Goal: Use online tool/utility: Utilize a website feature to perform a specific function

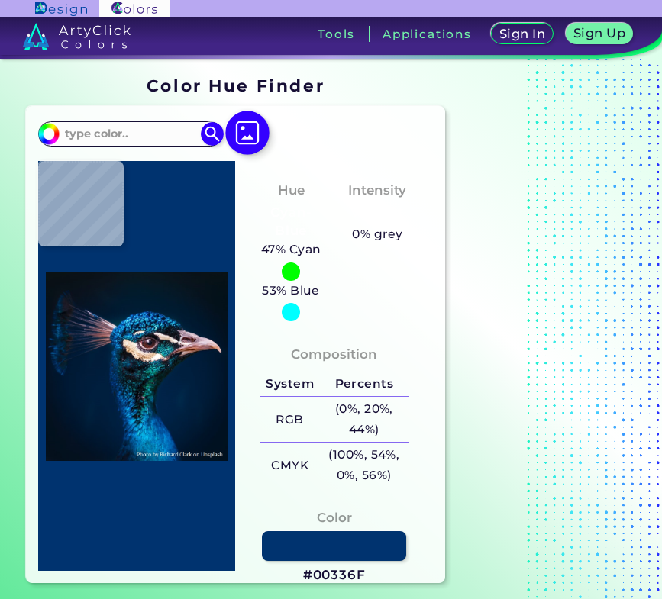
click at [238, 142] on img at bounding box center [247, 133] width 44 height 44
click at [0, 0] on input "file" at bounding box center [0, 0] width 0 height 0
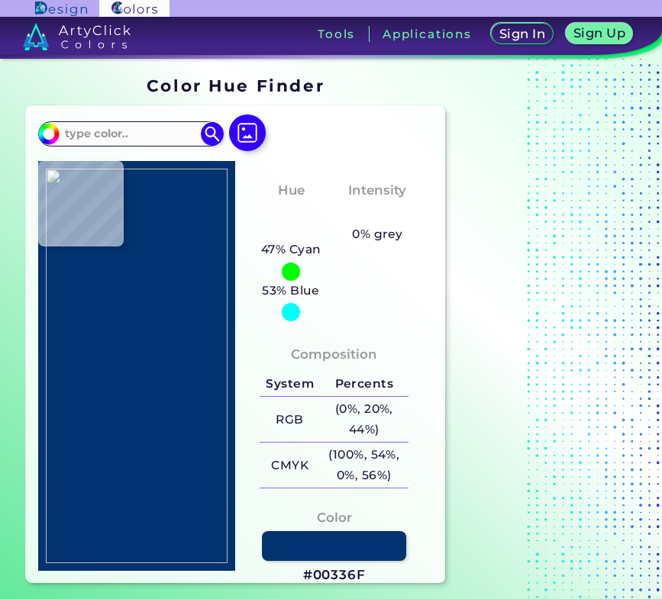
type input "#000000"
type input "#c4ada4"
type input "#C4ADA4"
type input "#c6aea7"
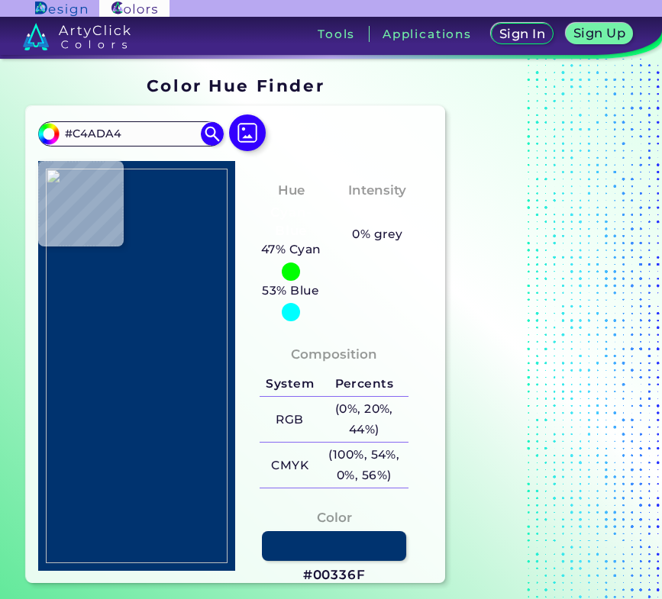
type input "#C6AEA7"
type input "#c7afa7"
type input "#C7AFA7"
type input "#c6afa8"
type input "#C6AFA8"
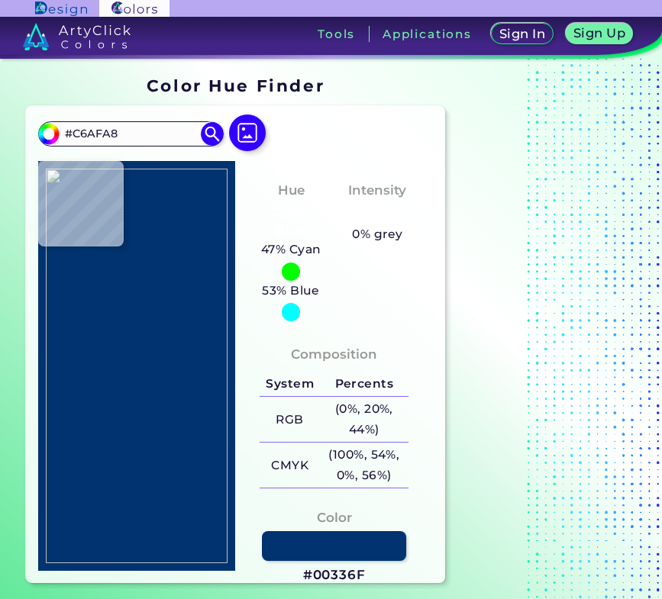
type input "#cbb3ae"
type input "#CBB3AE"
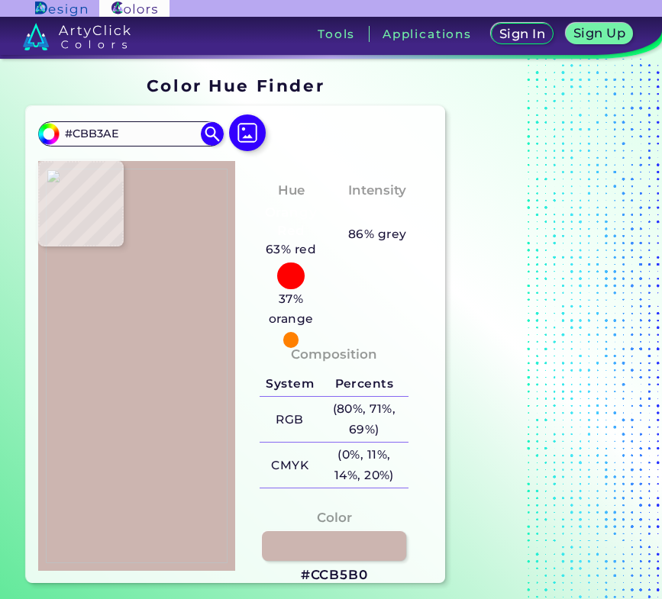
type input "#ccb5b0"
type input "#CCB5B0"
type input "#e2cecc"
type input "#E2CECC"
type input "#f3e1e1"
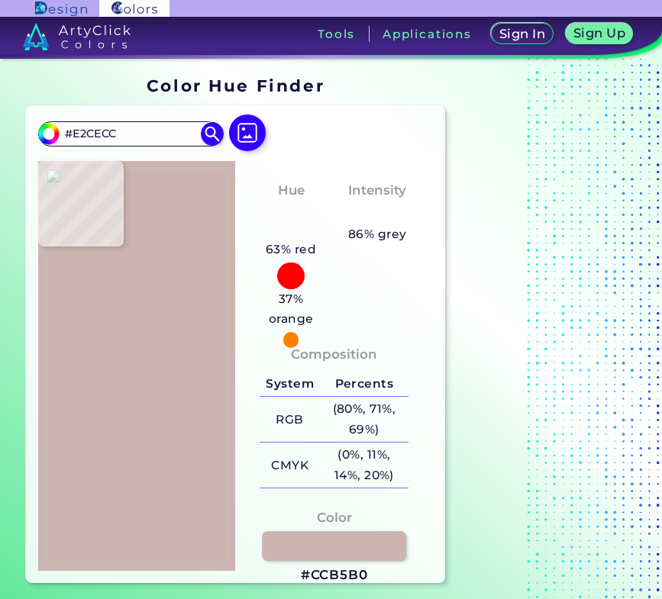
type input "#F3E1E1"
type input "#c7b4b4"
type input "#C7B4B4"
type input "#bba7a8"
type input "#BBA7A8"
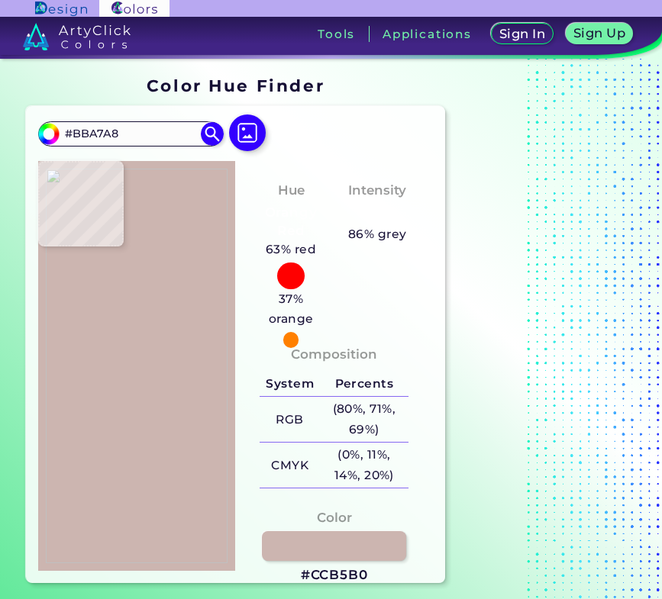
type input "#bda9aa"
type input "#BDA9AA"
type input "#bea9ab"
type input "#BEA9AB"
type input "#bea7a9"
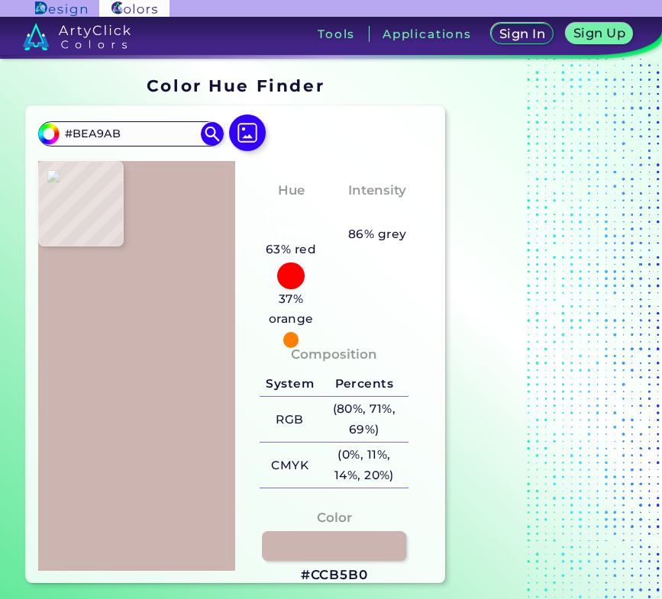
type input "#BEA7A9"
type input "#bfa7a9"
type input "#BFA7A9"
type input "#bfa7aa"
type input "#BFA7AA"
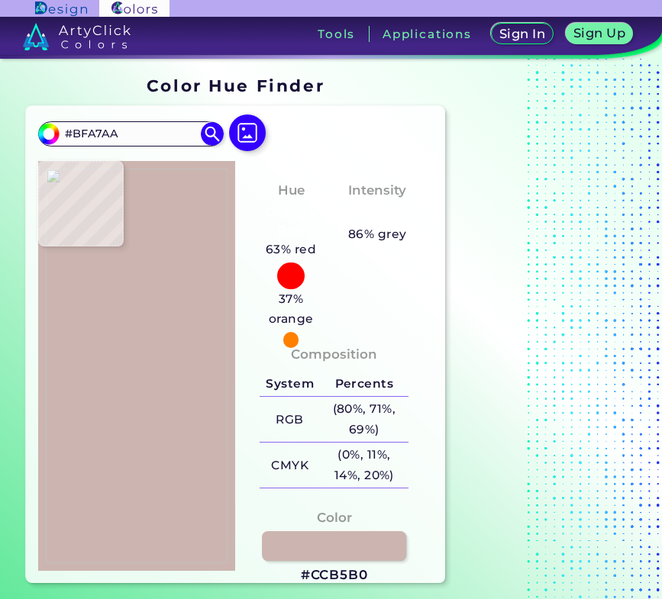
type input "#c0a7aa"
type input "#C0A7AA"
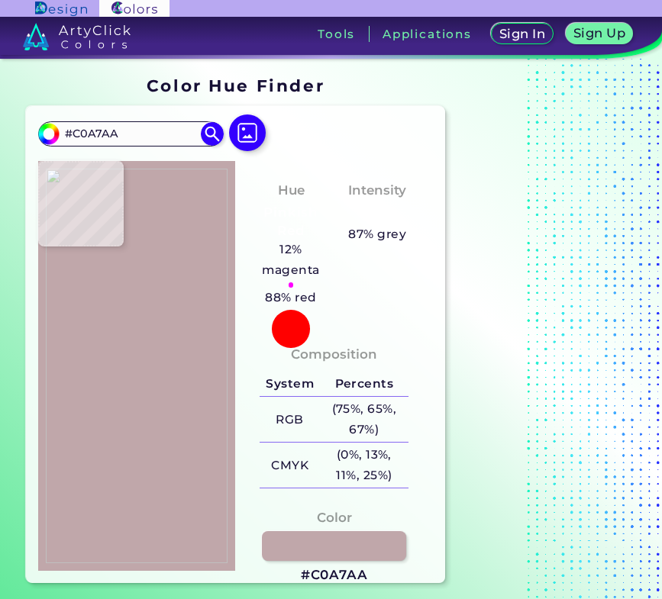
click at [150, 314] on img at bounding box center [137, 366] width 182 height 395
click at [346, 572] on h3 "#C0A7AA" at bounding box center [334, 575] width 67 height 18
click at [346, 572] on h3 "#C0A7AA copied" at bounding box center [334, 575] width 67 height 18
copy h3 "#"
click at [346, 573] on h3 "#C0A7AA copied copied" at bounding box center [334, 575] width 67 height 18
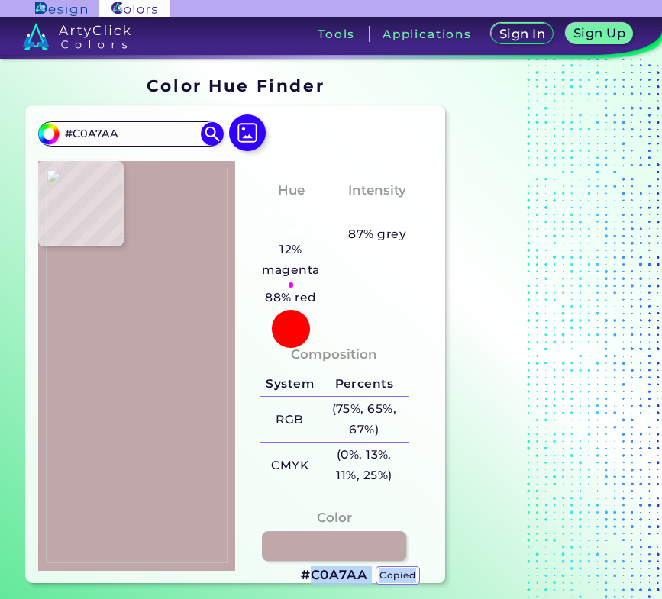
click at [346, 573] on h3 "#C0A7AA copied copied copied" at bounding box center [334, 575] width 67 height 18
copy h3 "C0A7AA copied copied copied"
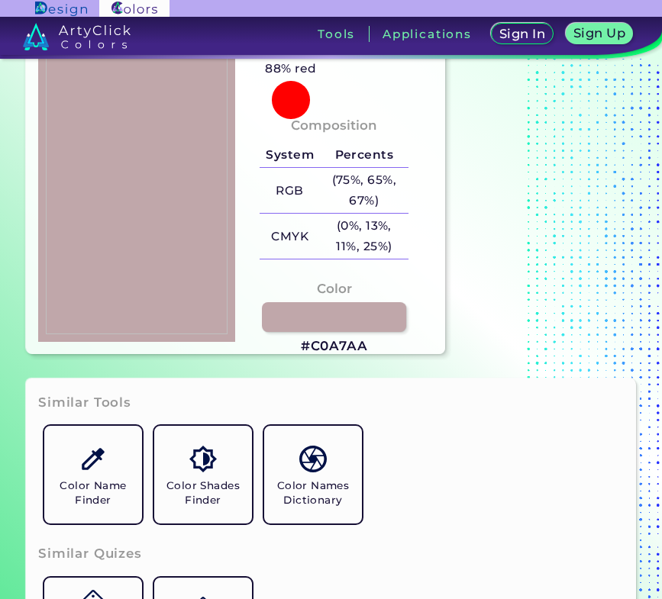
click at [343, 342] on h3 "#C0A7AA" at bounding box center [334, 346] width 67 height 18
click at [343, 346] on h3 "#C0A7AA copied" at bounding box center [334, 346] width 67 height 18
click at [153, 150] on img at bounding box center [137, 137] width 182 height 395
type input "#a36679"
type input "#A36679"
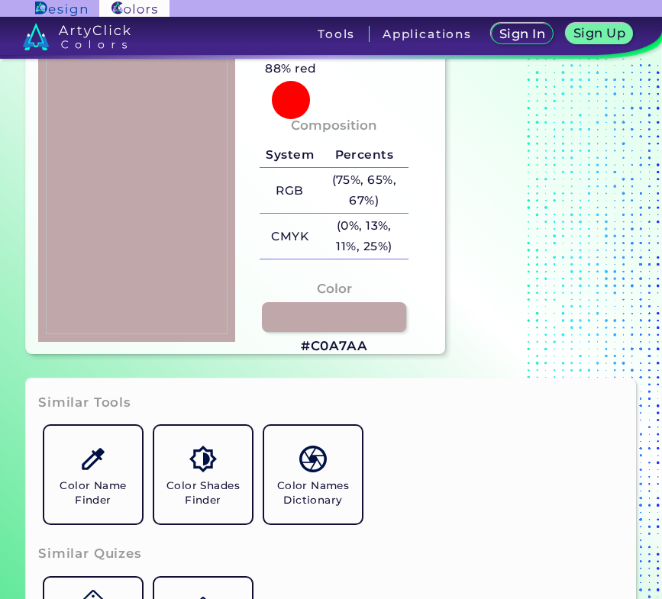
type input "#a96c7f"
type input "#A96C7F"
type input "#ae7083"
type input "#AE7083"
type input "#b27588"
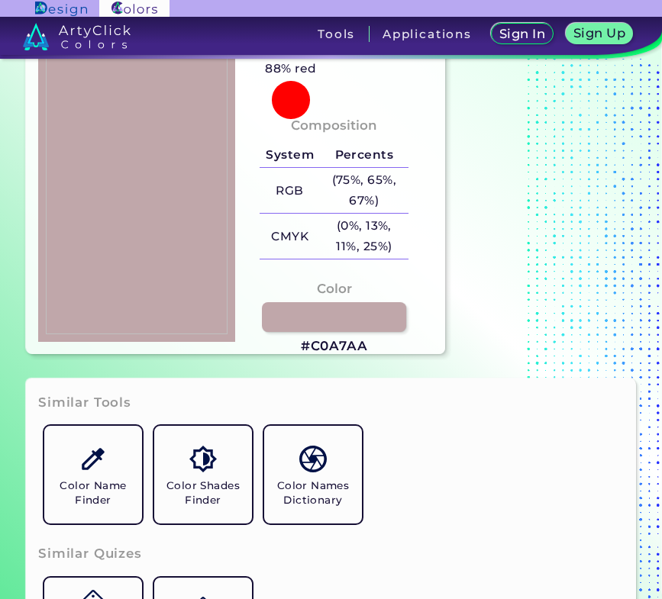
type input "#B27588"
type input "#b5788b"
type input "#B5788B"
type input "#b97d8f"
type input "#B97D8F"
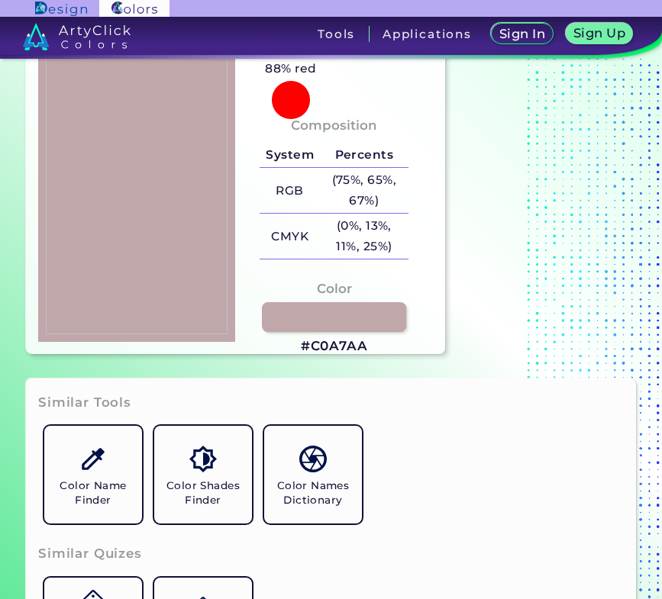
type input "#ba7e90"
type input "#BA7E90"
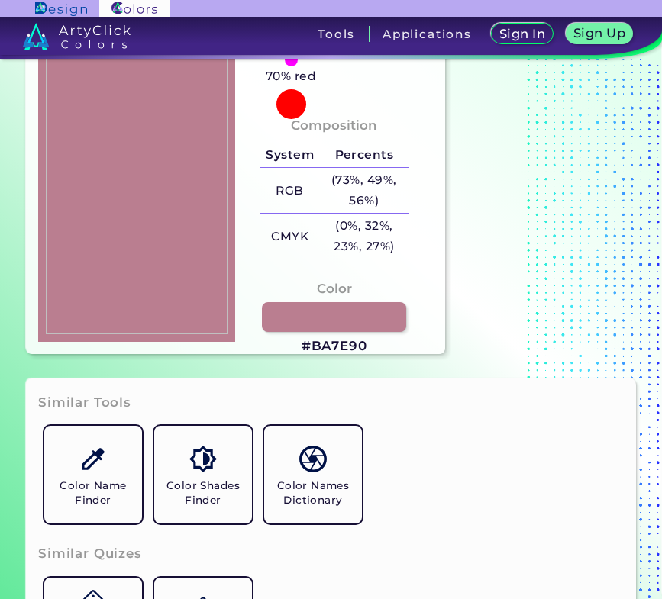
type input "#ba7f91"
type input "#BA7F91"
click at [153, 143] on img at bounding box center [137, 137] width 182 height 395
click at [346, 346] on h3 "#BA7F91" at bounding box center [334, 346] width 62 height 18
click at [154, 137] on img at bounding box center [137, 137] width 182 height 395
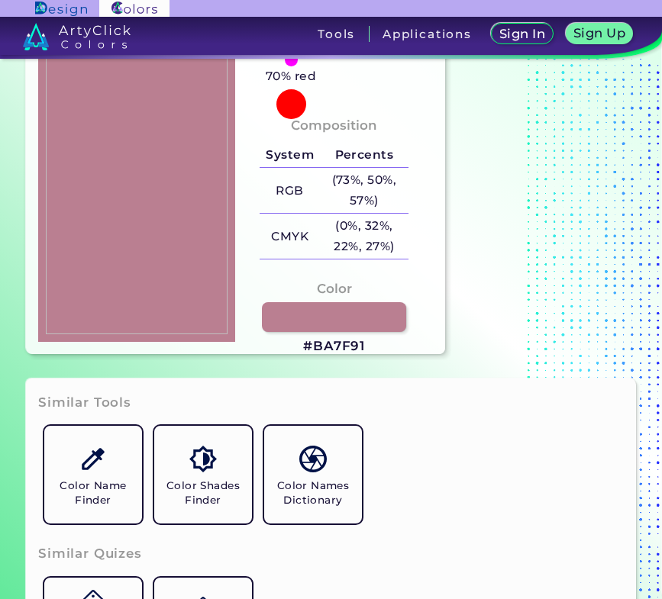
type input "#b17889"
type input "#B17889"
type input "#b87d8f"
type input "#B87D8F"
type input "#ac6e81"
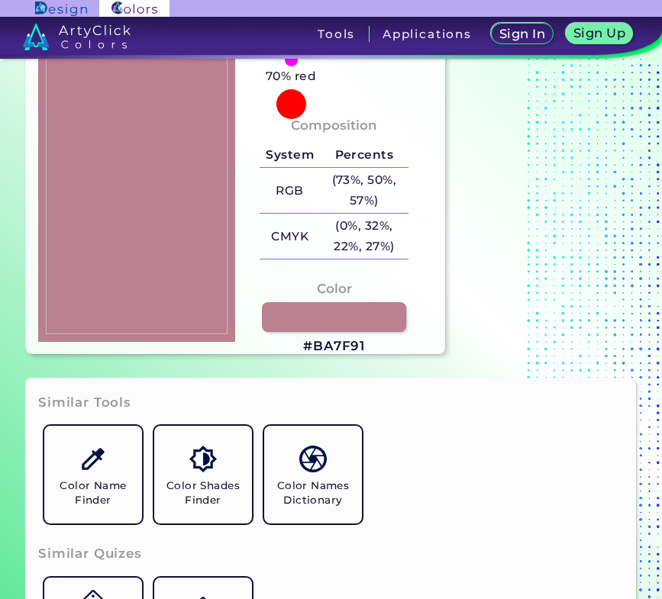
type input "#AC6E81"
type input "#805360"
type input "#c0a7a9"
type input "#C0A7A9"
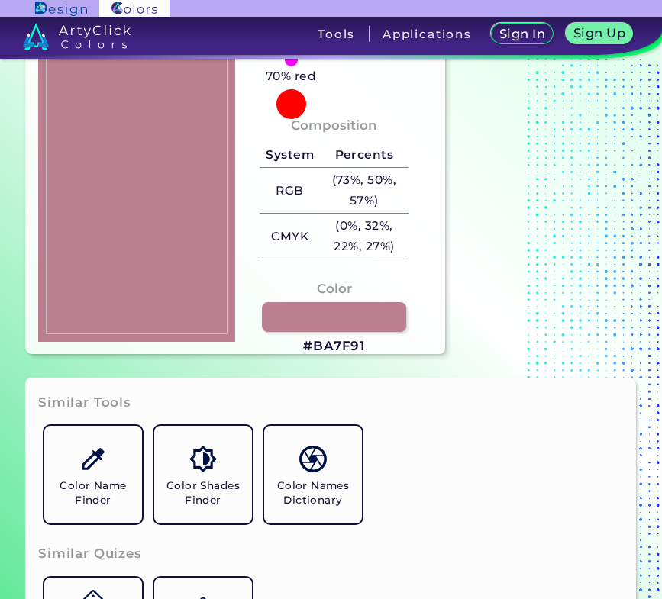
type input "#bea6a8"
type input "#BEA6A8"
type input "#f9e3e4"
type input "#F9E3E4"
type input "#fadede"
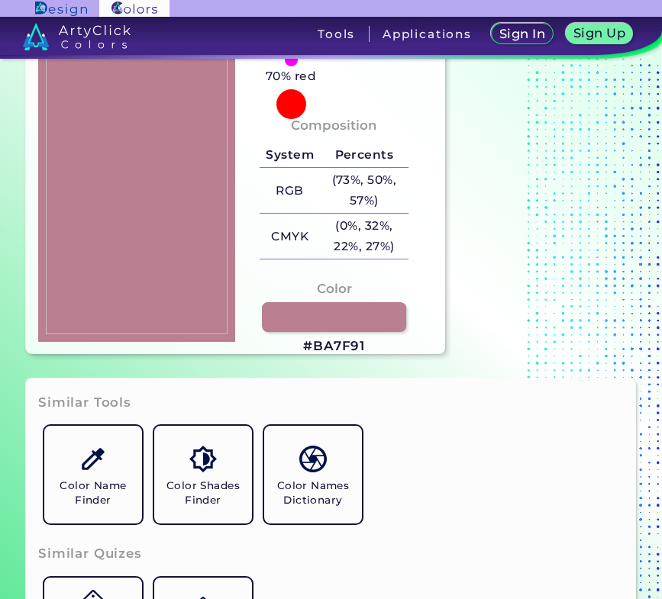
type input "#FADEDE"
type input "#000000"
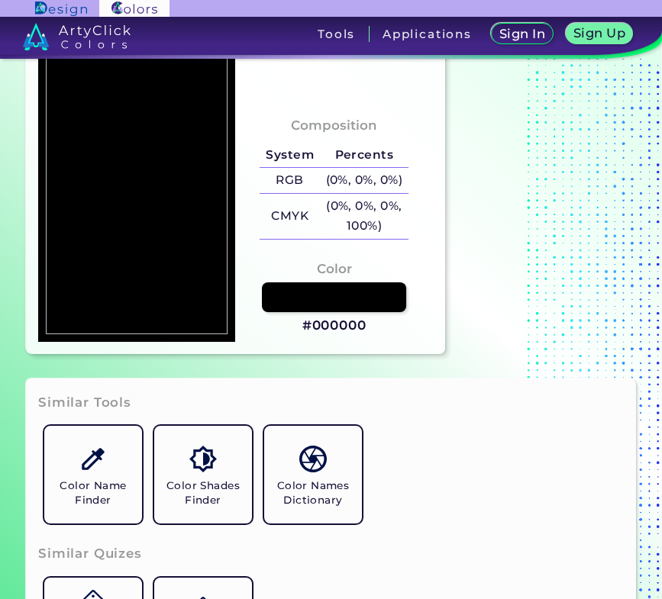
type input "#c6a6a7"
type input "#C6A6A7"
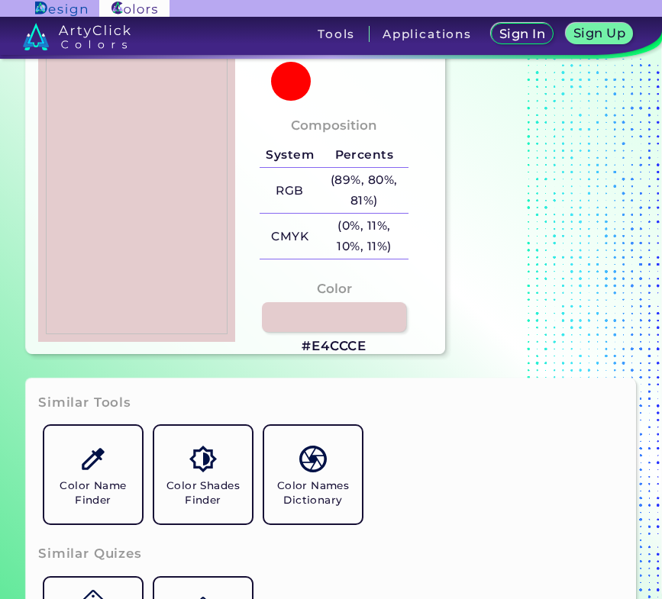
type input "#e4ccce"
type input "#E4CCCE"
type input "#cab2b4"
type input "#CAB2B4"
type input "#c0a7aa"
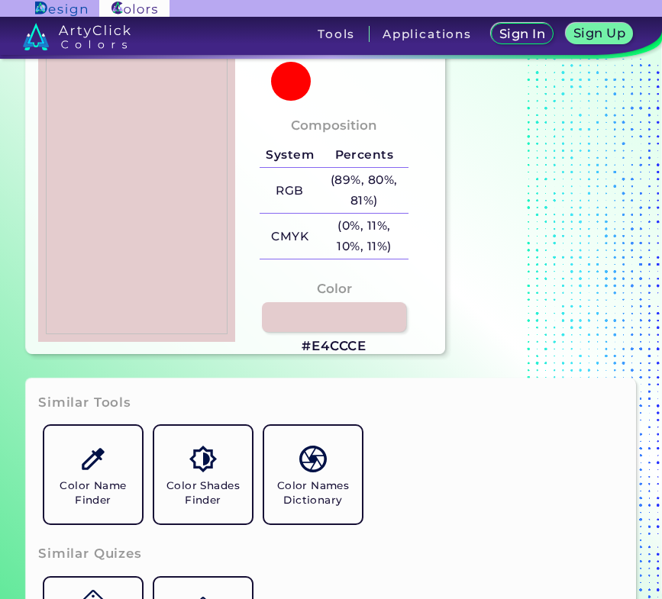
type input "#C0A7AA"
type input "#bfa6a9"
type input "#BFA6A9"
type input "#b9999f"
type input "#B9999F"
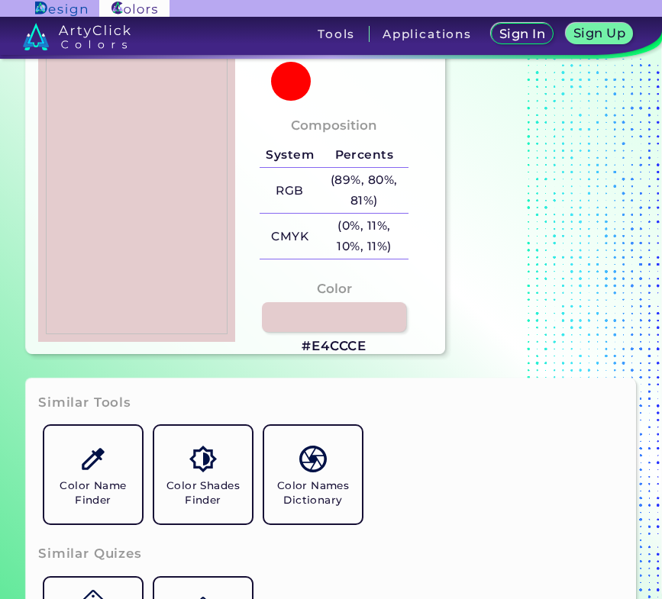
type input "#916570"
type input "#7b4855"
type input "#7B4855"
type input "#7e4857"
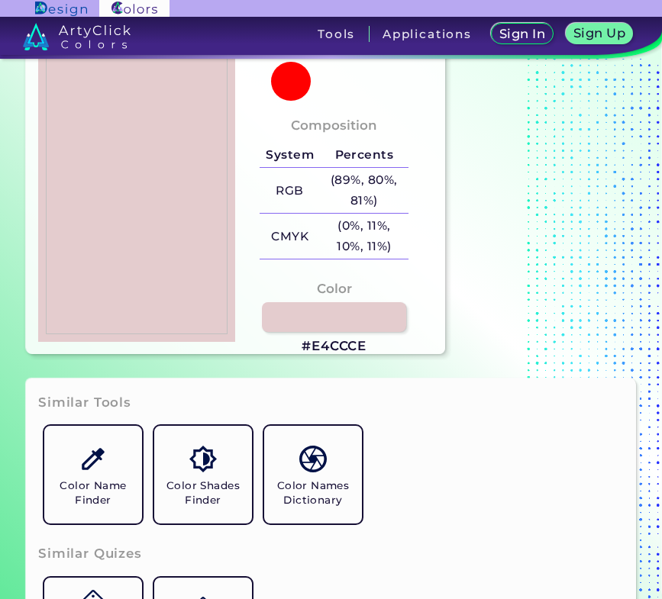
type input "#7E4857"
type input "#814958"
type input "#864d5c"
type input "#864D5C"
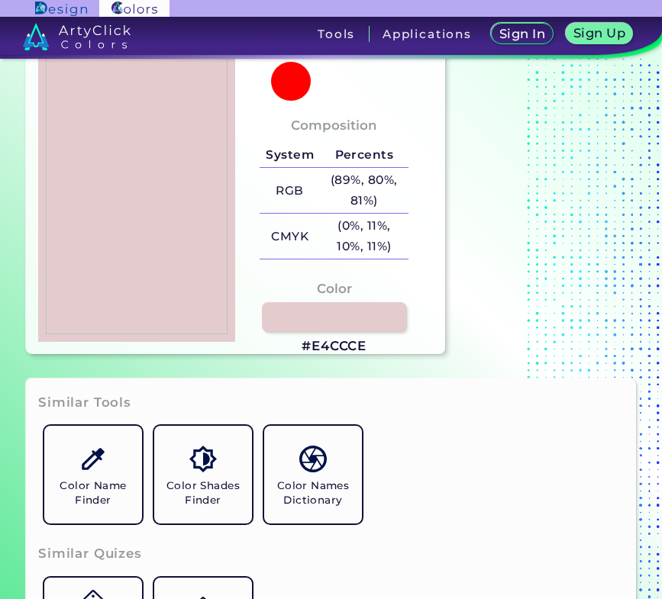
type input "#9c6070"
type input "#9C6070"
type input "#a46878"
type input "#A46878"
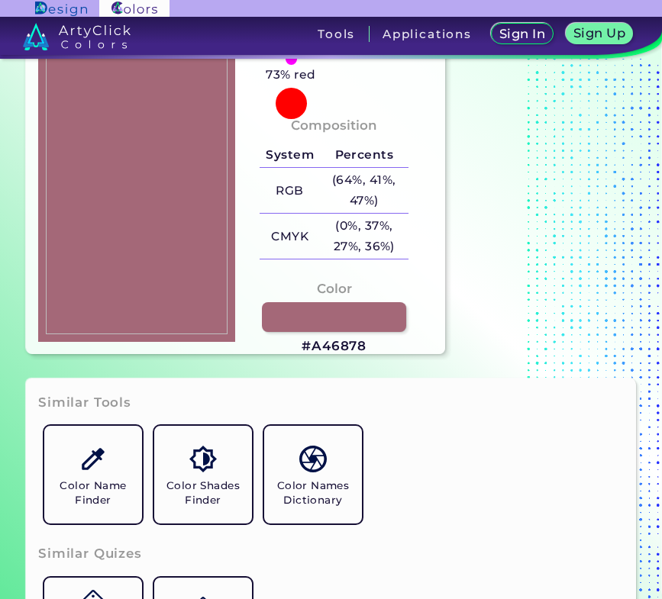
type input "#ad7181"
type input "#AD7181"
type input "#b77b8b"
type input "#B77B8B"
type input "#be8494"
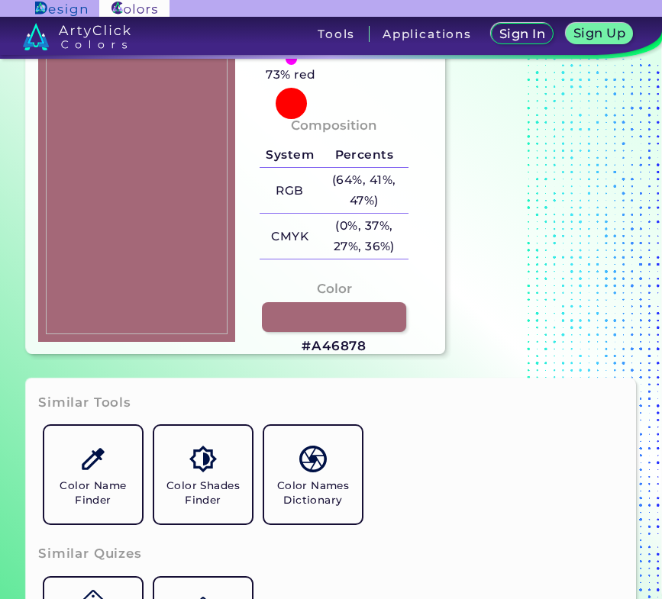
type input "#BE8494"
type input "#c38a9a"
type input "#C38A9A"
type input "#c48d9c"
type input "#C48D9C"
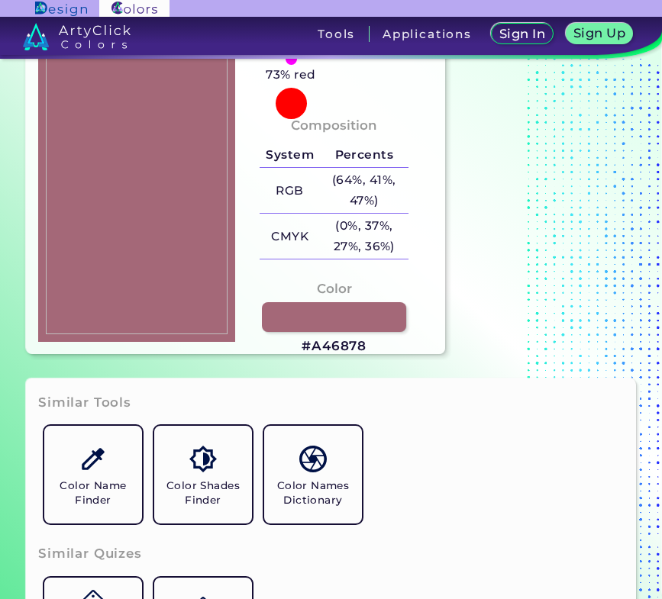
type input "#c48f9d"
type input "#C48F9D"
type input "#c18c9a"
type input "#C18C9A"
type input "#be8997"
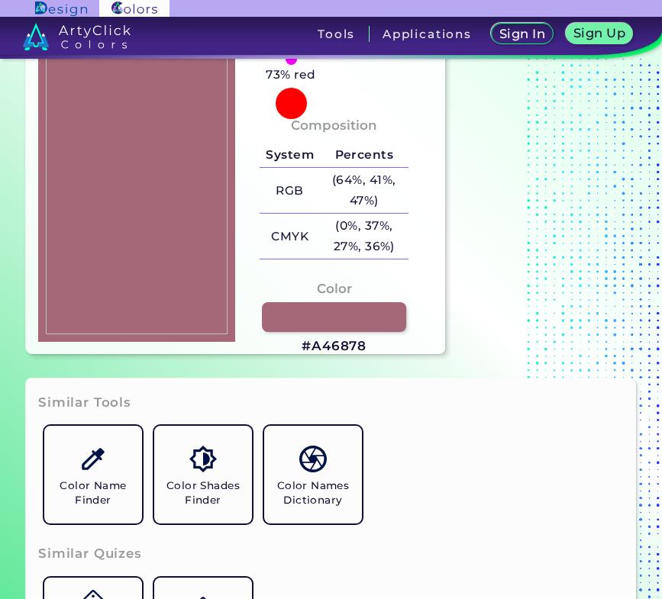
type input "#BE8997"
type input "#bb8795"
type input "#BB8795"
type input "#ba8693"
type input "#BA8693"
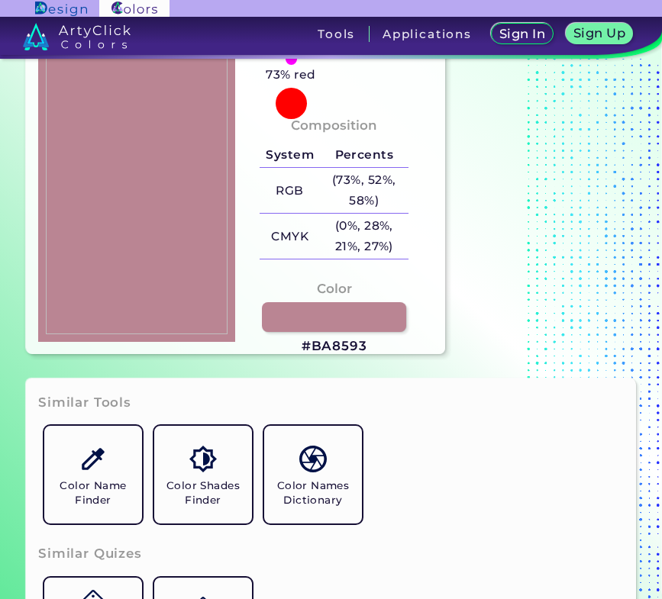
type input "#ba8593"
type input "#BA8593"
type input "#ba8693"
type input "#BA8693"
type input "#b98492"
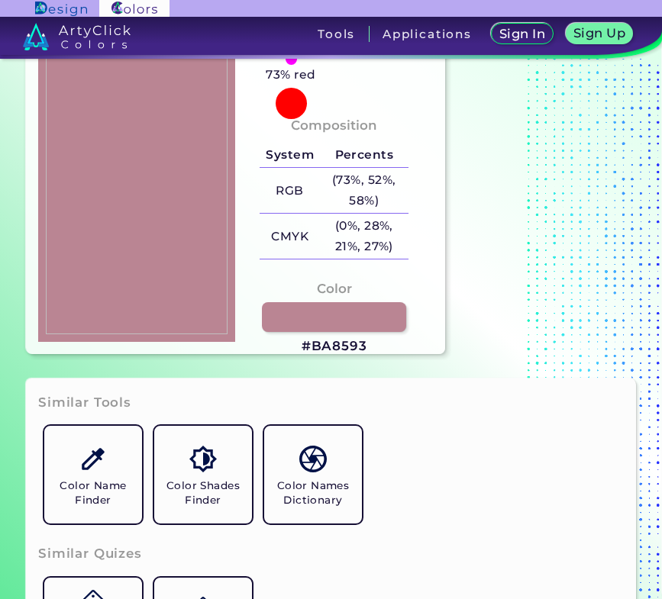
type input "#B98492"
type input "#b98391"
type input "#B98391"
type input "#b98190"
type input "#B98190"
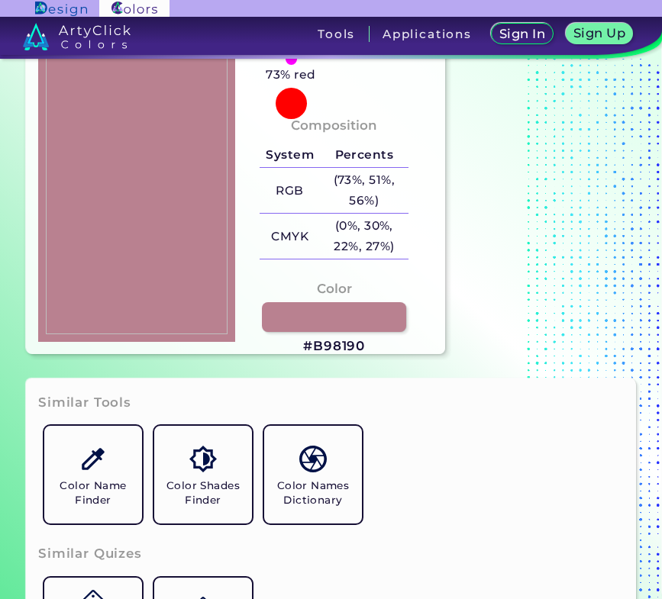
type input "#ba8392"
type input "#BA8392"
type input "#ba8592"
type input "#BA8592"
type input "#bb8794"
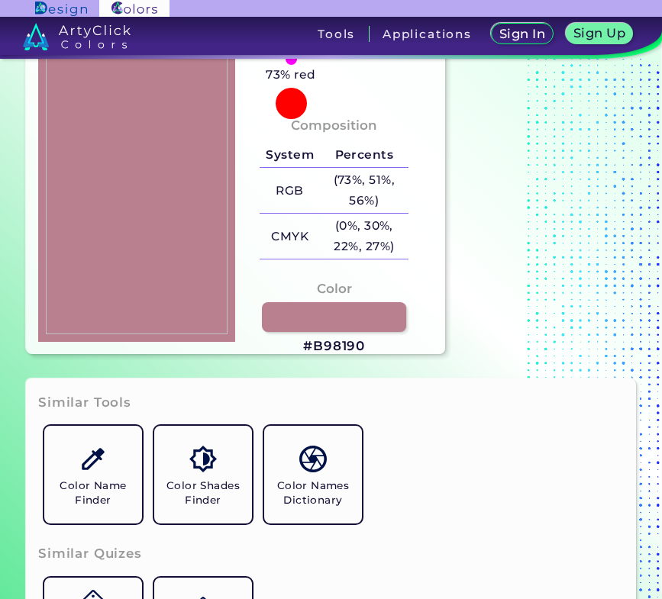
type input "#BB8794"
type input "#bd8996"
type input "#BD8996"
type input "#be8997"
type input "#BE8997"
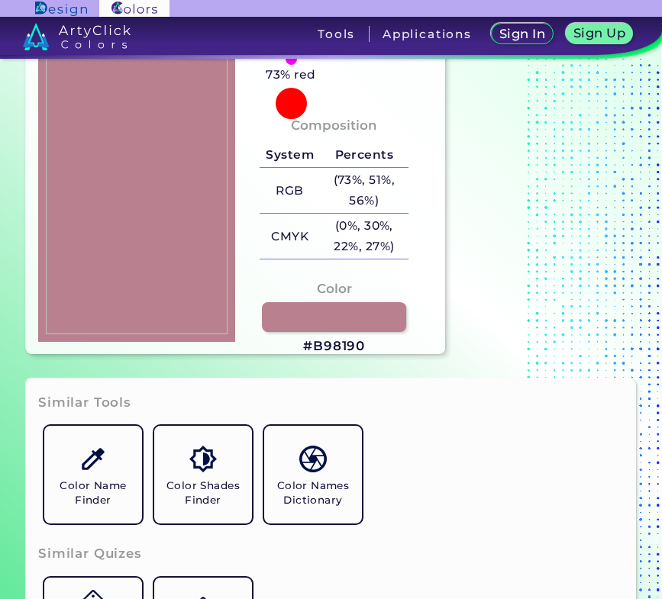
type input "#be8a97"
type input "#BE8A97"
type input "#bf8b98"
type input "#BF8B98"
type input "#be8a97"
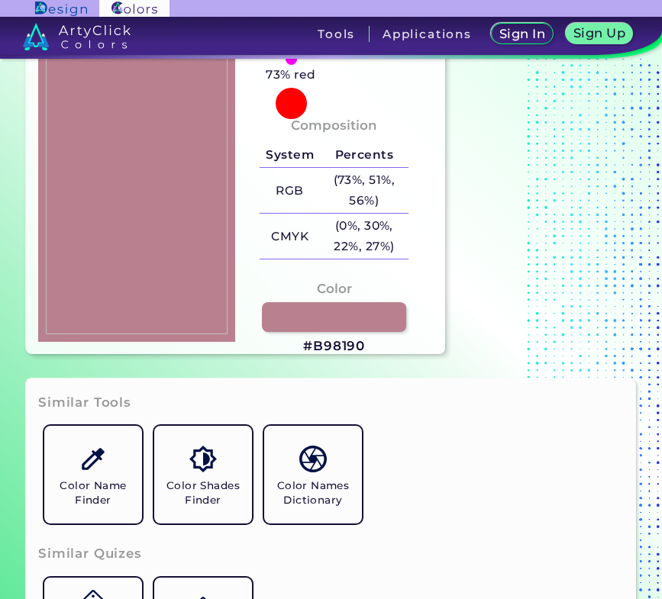
type input "#BE8A97"
type input "#c08c99"
type input "#C08C99"
type input "#c28e9b"
type input "#C28E9B"
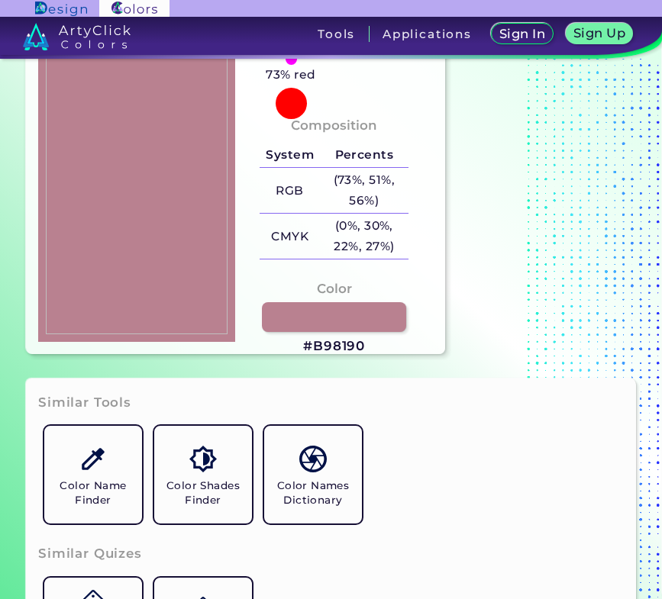
type input "#c5919e"
type input "#C5919E"
type input "#c692a0"
type input "#C692A0"
type input "#c6919f"
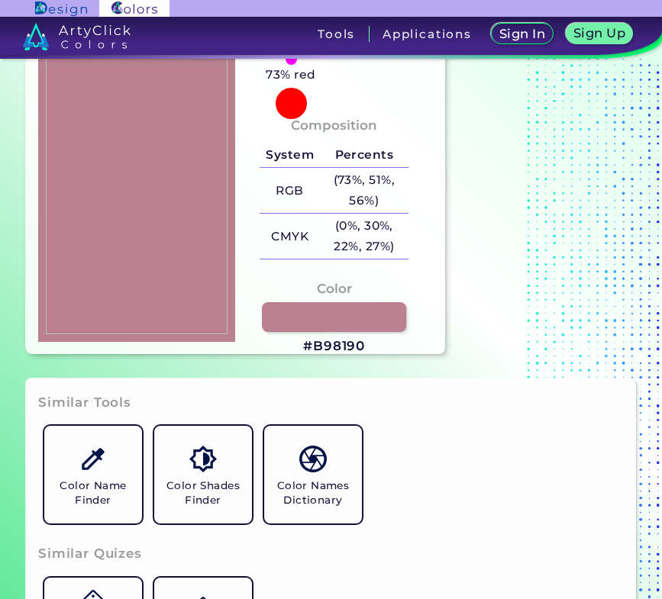
type input "#C6919F"
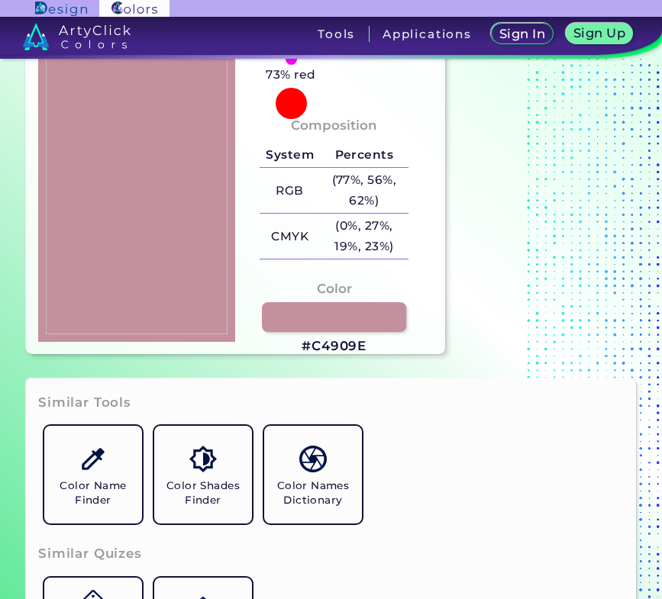
type input "#c4909e"
type input "#C4909E"
type input "#be8997"
type input "#BE8997"
type input "#bc8795"
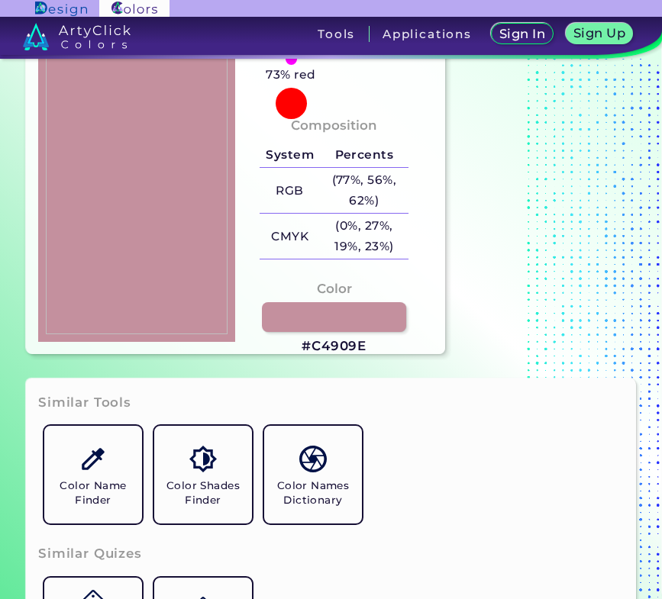
type input "#BC8795"
type input "#bb8694"
type input "#BB8694"
type input "#ba8592"
type input "#BA8592"
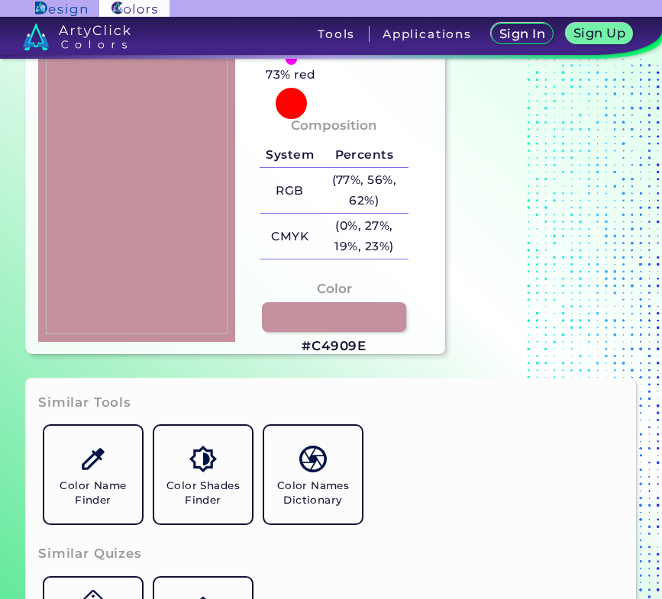
type input "#b98492"
type input "#B98492"
type input "#b6818e"
type input "#B6818E"
type input "#b6808e"
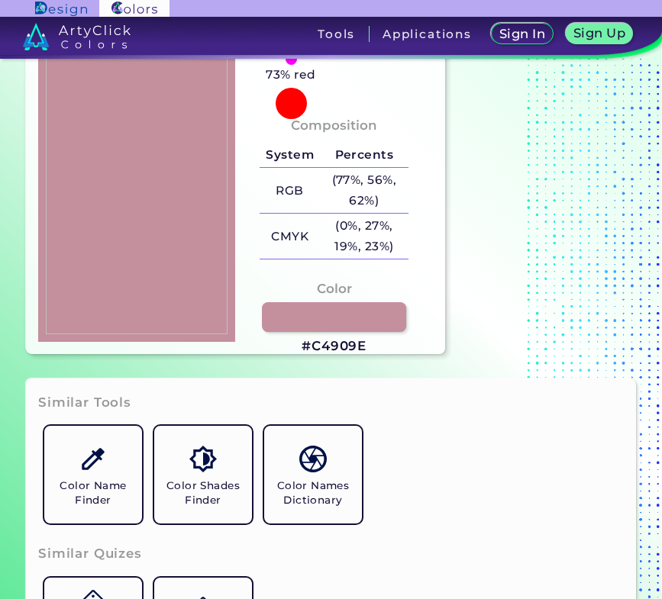
type input "#B6808E"
type input "#b6818f"
type input "#B6818F"
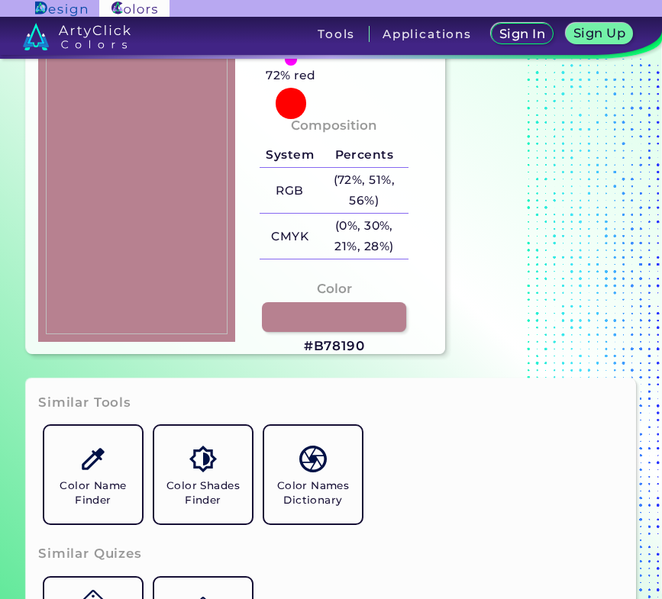
type input "#b78190"
type input "#B78190"
type input "#bc8495"
type input "#BC8495"
type input "#b88191"
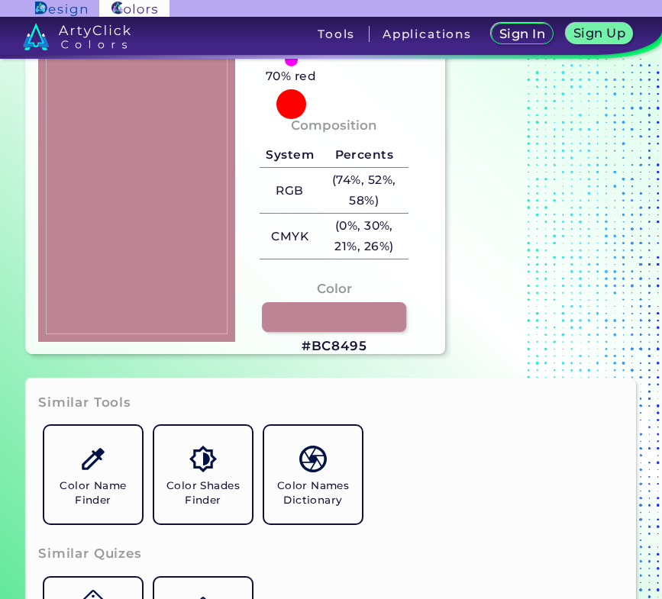
type input "#B88191"
type input "#b57f8e"
type input "#B57F8E"
type input "#b27c8c"
type input "#B27C8C"
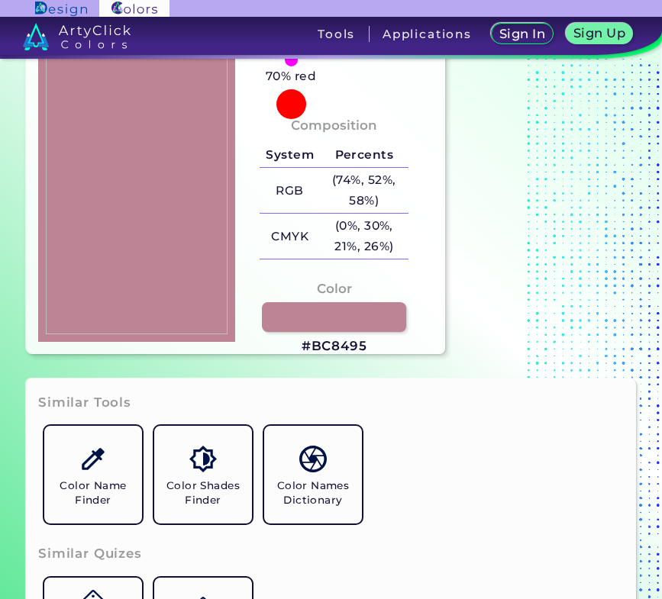
type input "#af7989"
type input "#AF7989"
type input "#b07a89"
type input "#B07A89"
type input "#ad7686"
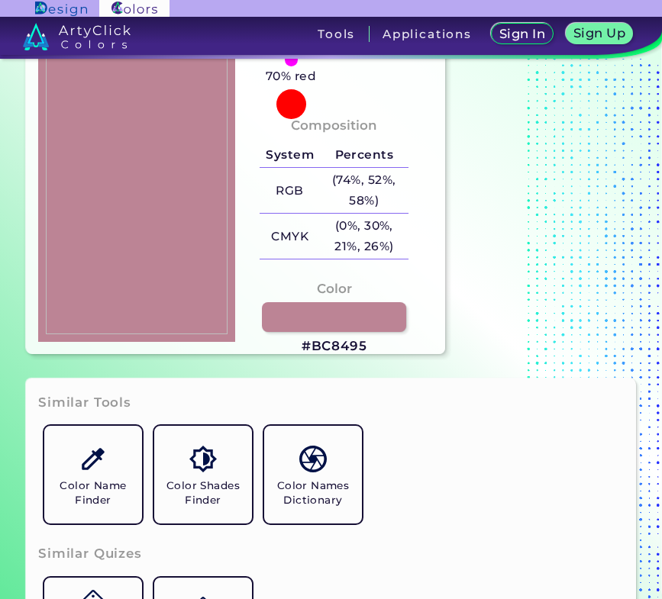
type input "#AD7686"
type input "#ae7686"
type input "#AE7686"
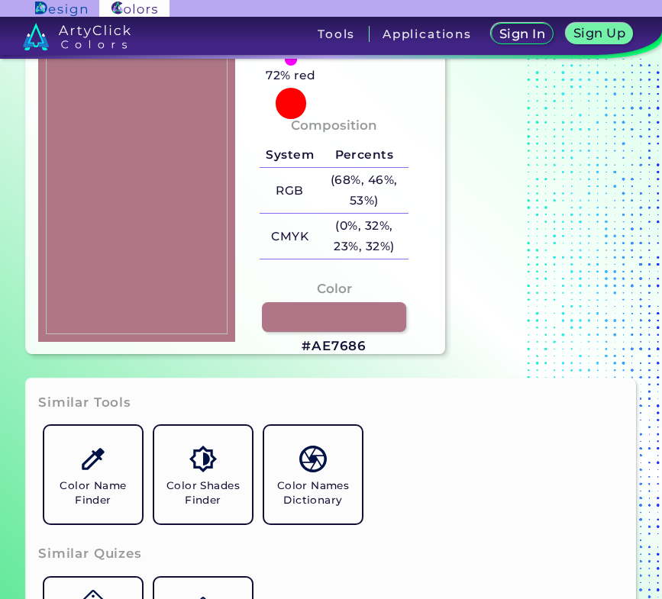
type input "#ad7685"
type input "#AD7685"
type input "#a97081"
type input "#A97081"
type input "#a87080"
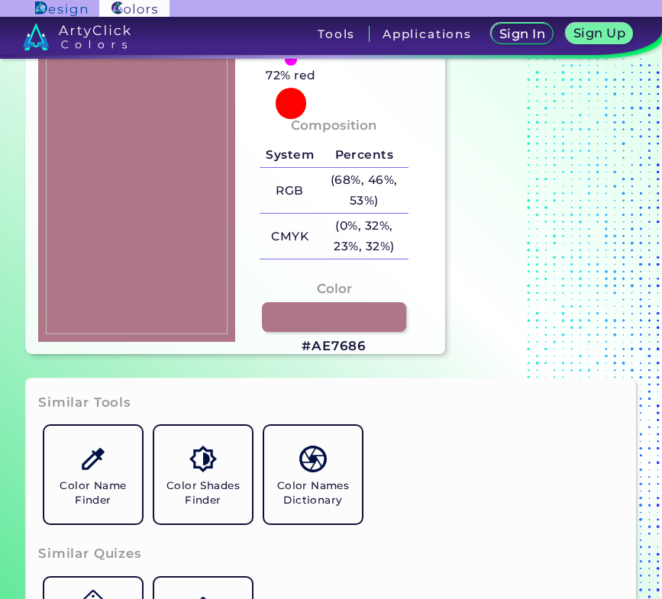
type input "#A87080"
type input "#a76f80"
type input "#A76F80"
type input "#a06878"
type input "#A06878"
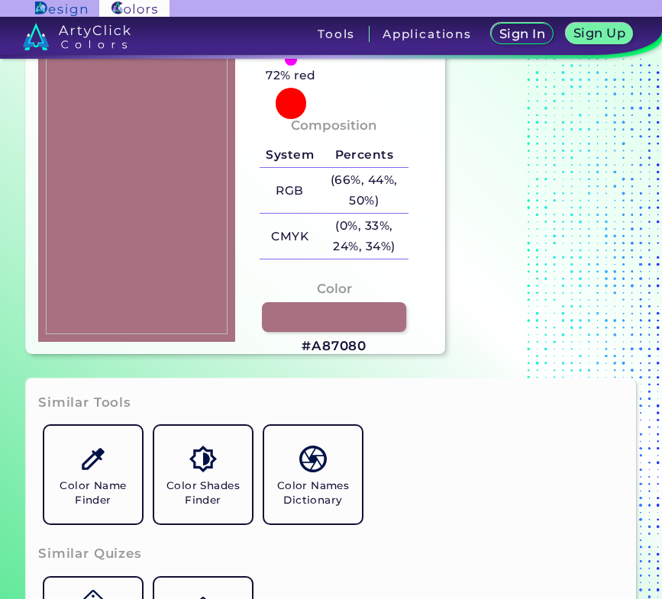
type input "#a06778"
type input "#A06778"
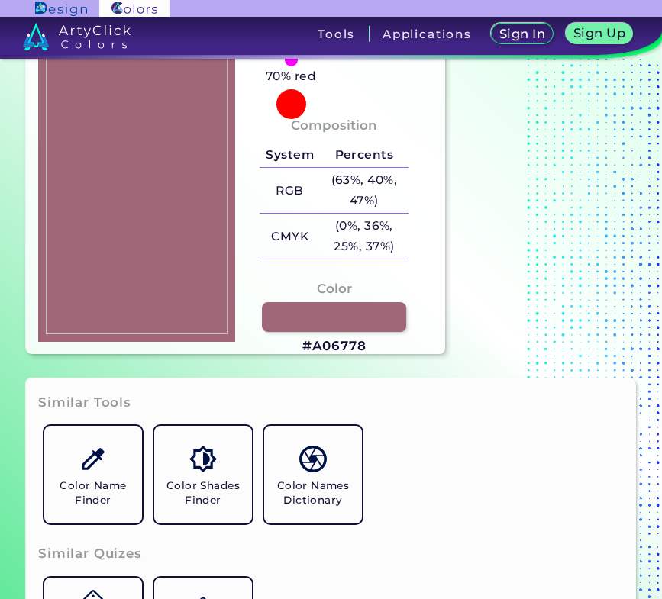
type input "#a06878"
type input "#A06878"
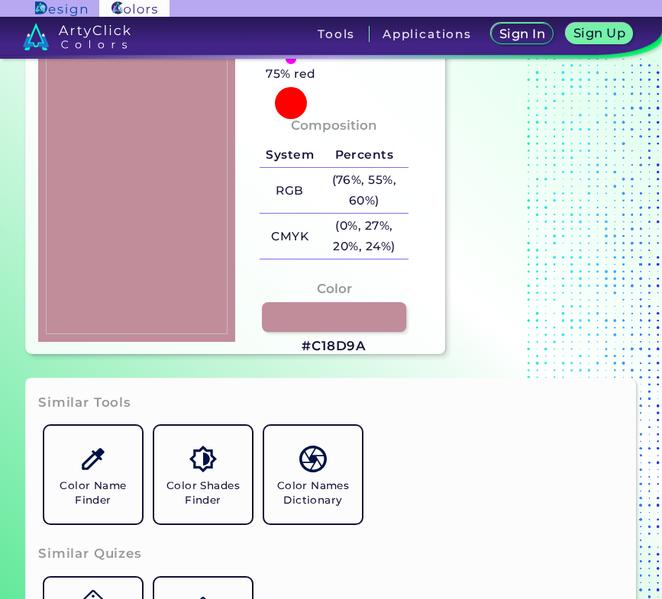
click at [130, 143] on img at bounding box center [137, 137] width 182 height 395
click at [351, 346] on h3 "#C18D9A" at bounding box center [333, 346] width 65 height 18
